Goal: Obtain resource: Obtain resource

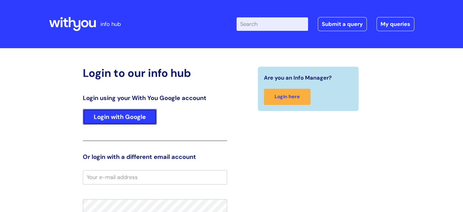
click at [116, 119] on link "Login with Google" at bounding box center [120, 117] width 74 height 16
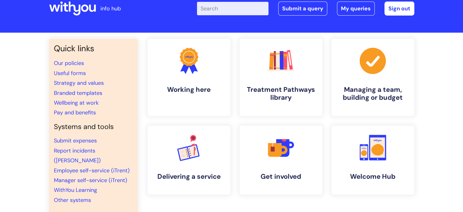
scroll to position [15, 0]
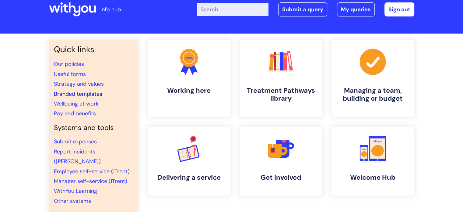
click at [65, 93] on link "Branded templates" at bounding box center [78, 93] width 48 height 7
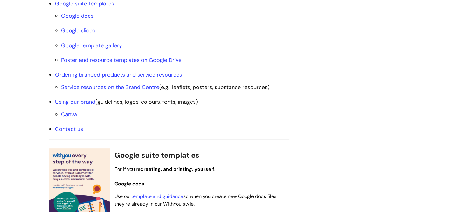
scroll to position [244, 0]
click at [68, 115] on link "Canva" at bounding box center [69, 114] width 16 height 7
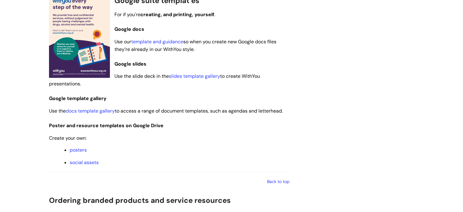
scroll to position [394, 0]
